Goal: Transaction & Acquisition: Purchase product/service

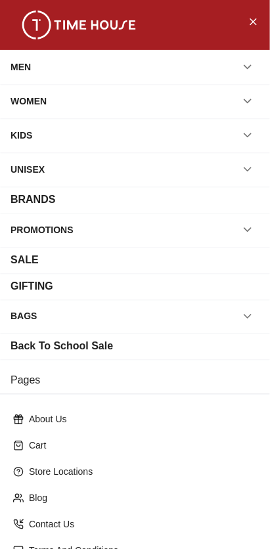
click at [79, 302] on div "BAGS" at bounding box center [135, 316] width 270 height 34
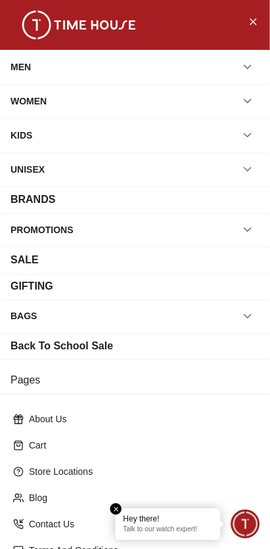
scroll to position [123, 0]
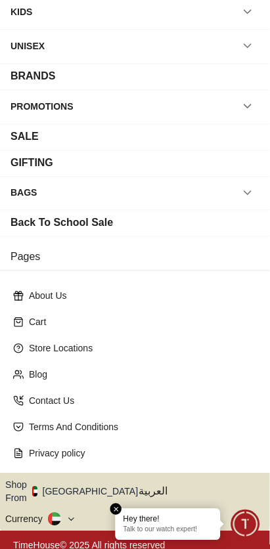
click at [72, 490] on button "Shop From [GEOGRAPHIC_DATA]" at bounding box center [76, 491] width 142 height 26
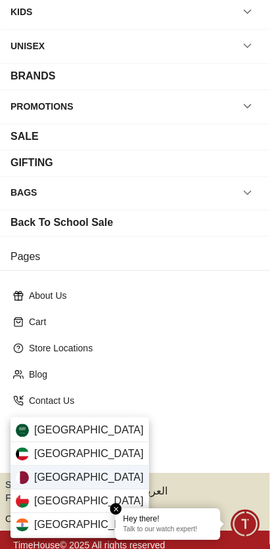
click at [39, 480] on span "[GEOGRAPHIC_DATA]" at bounding box center [89, 478] width 110 height 16
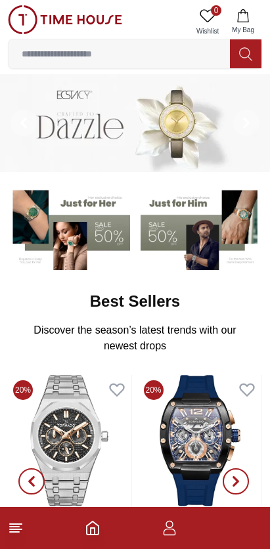
click at [91, 51] on input at bounding box center [119, 54] width 221 height 26
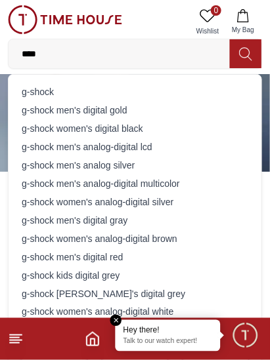
type input "****"
click at [163, 79] on div "g-shock g-shock men's digital gold g-shock women's digital black g-shock men's …" at bounding box center [135, 322] width 253 height 495
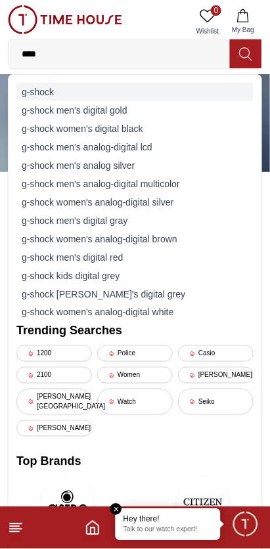
click at [54, 91] on div "g-shock" at bounding box center [134, 92] width 237 height 18
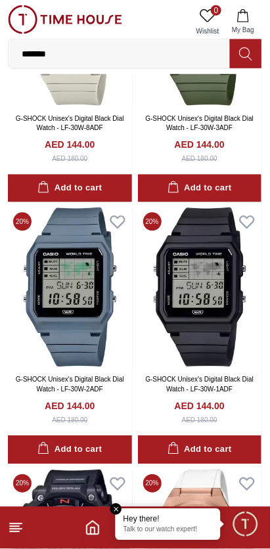
scroll to position [192, 0]
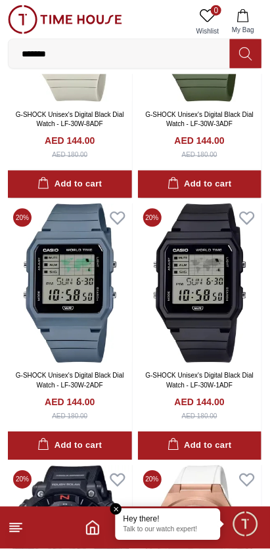
click at [16, 522] on icon at bounding box center [16, 528] width 16 height 16
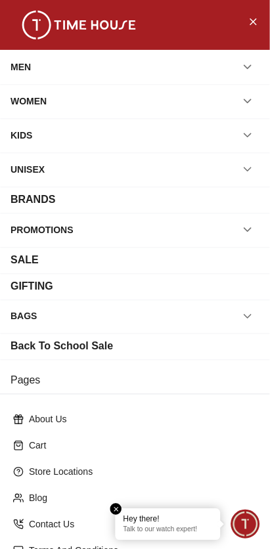
scroll to position [123, 0]
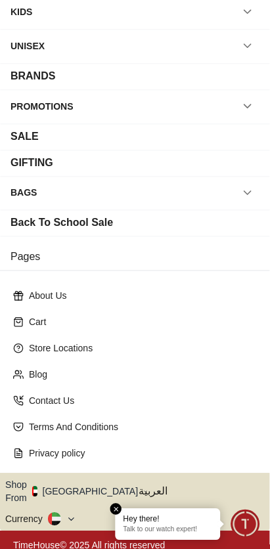
click at [83, 484] on button "Shop From [GEOGRAPHIC_DATA]" at bounding box center [76, 491] width 142 height 26
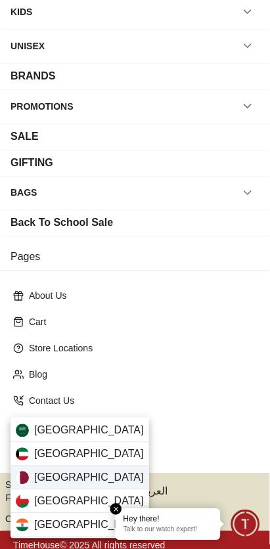
click at [85, 483] on div "[GEOGRAPHIC_DATA]" at bounding box center [79, 478] width 138 height 24
